Goal: Find specific page/section: Find specific page/section

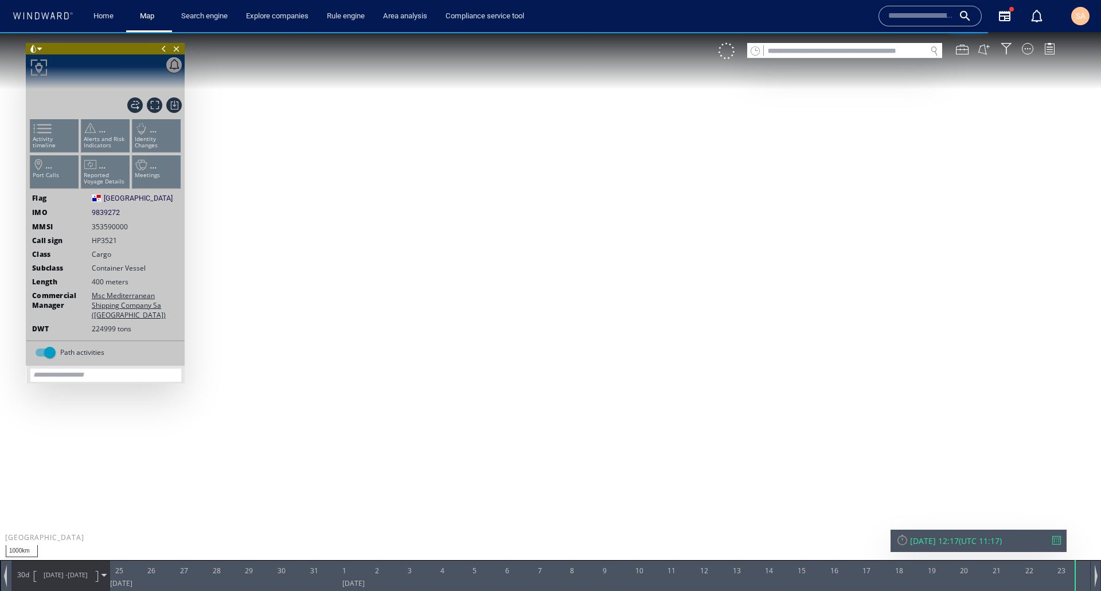
drag, startPoint x: 641, startPoint y: 290, endPoint x: 484, endPoint y: 301, distance: 157.6
click at [484, 300] on canvas "Map" at bounding box center [550, 306] width 1101 height 548
